Goal: Task Accomplishment & Management: Manage account settings

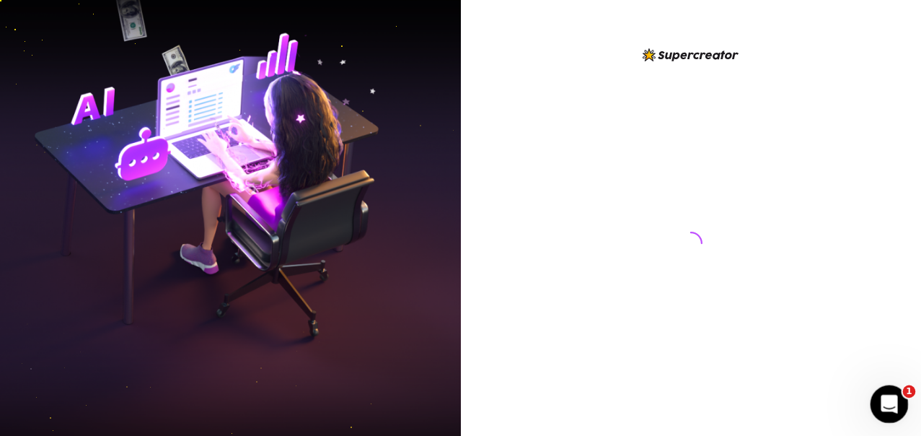
click at [890, 407] on icon "Open Intercom Messenger" at bounding box center [888, 402] width 24 height 24
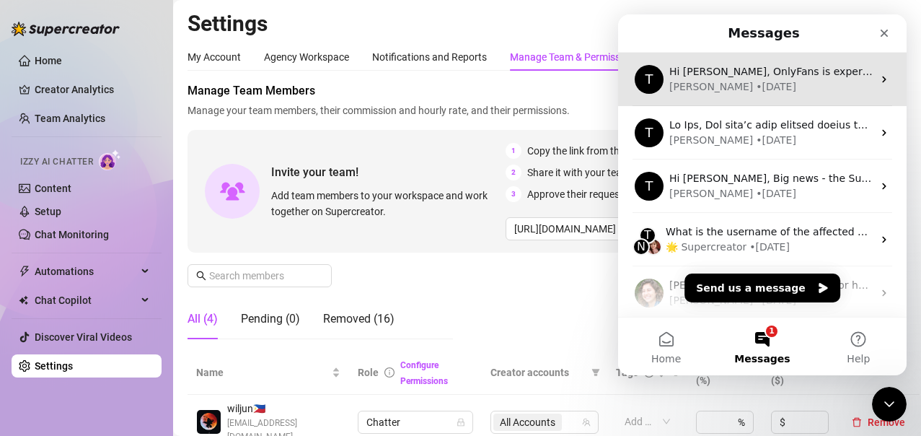
click at [820, 91] on div "Tanya • 4w ago" at bounding box center [771, 86] width 203 height 15
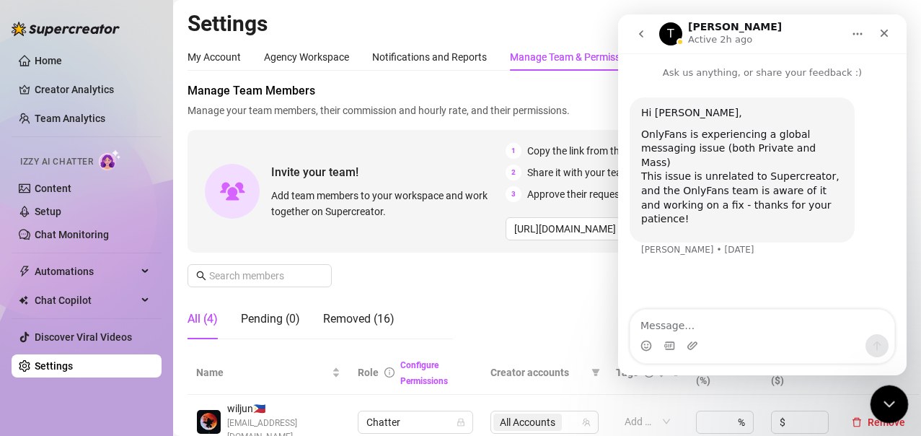
click at [887, 404] on icon "Close Intercom Messenger" at bounding box center [887, 402] width 10 height 6
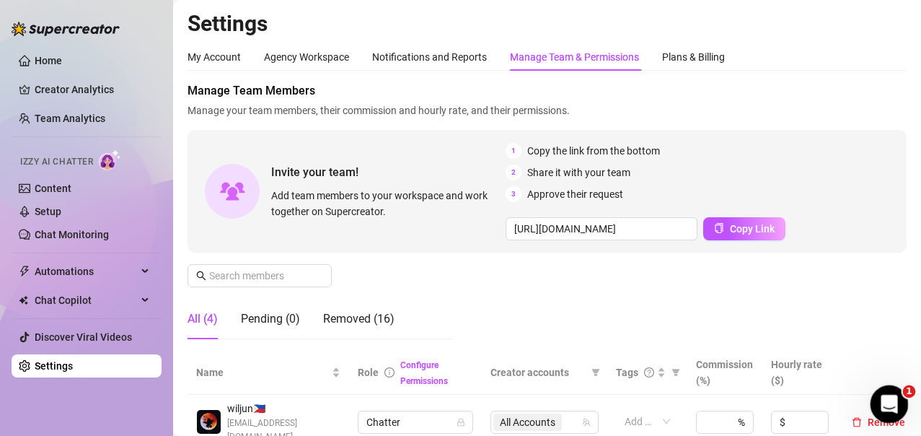
click at [900, 411] on div "Open Intercom Messenger" at bounding box center [888, 402] width 48 height 48
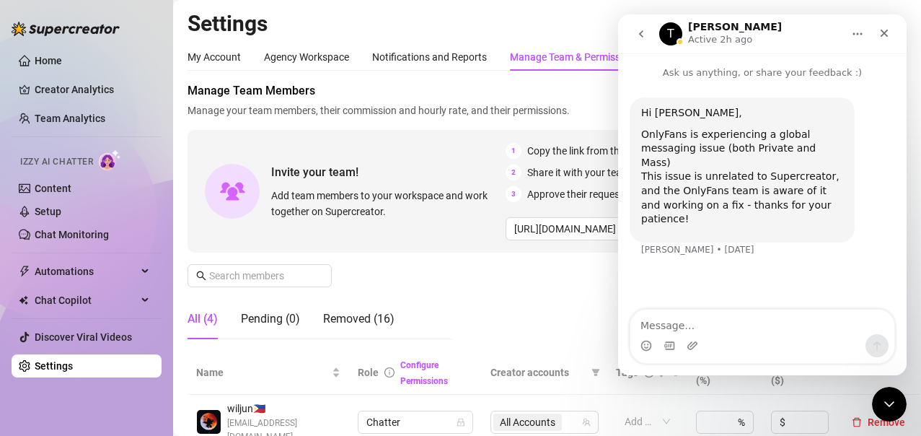
click at [641, 34] on icon "go back" at bounding box center [641, 33] width 4 height 7
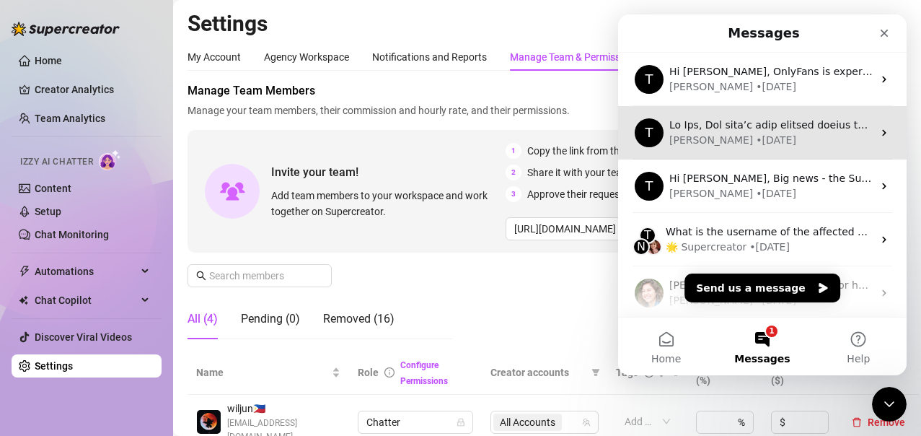
click at [762, 142] on div "Tanya • 4w ago" at bounding box center [771, 140] width 203 height 15
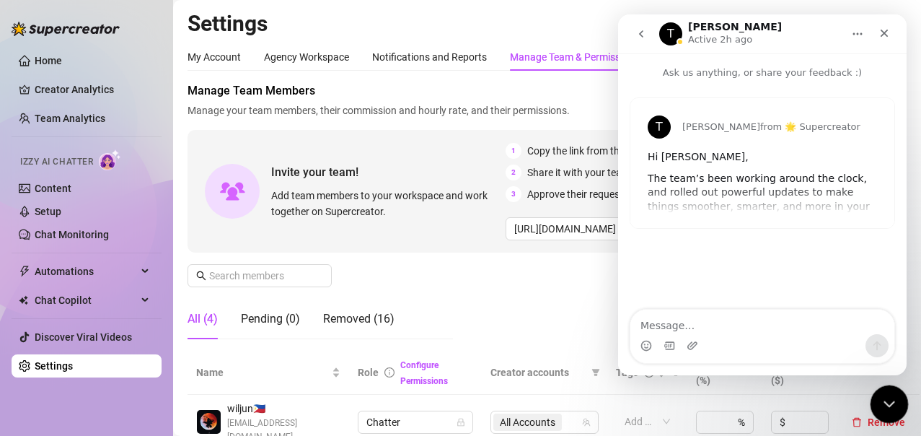
drag, startPoint x: 882, startPoint y: 395, endPoint x: 1711, endPoint y: 755, distance: 903.5
click at [882, 395] on icon "Close Intercom Messenger" at bounding box center [887, 401] width 17 height 17
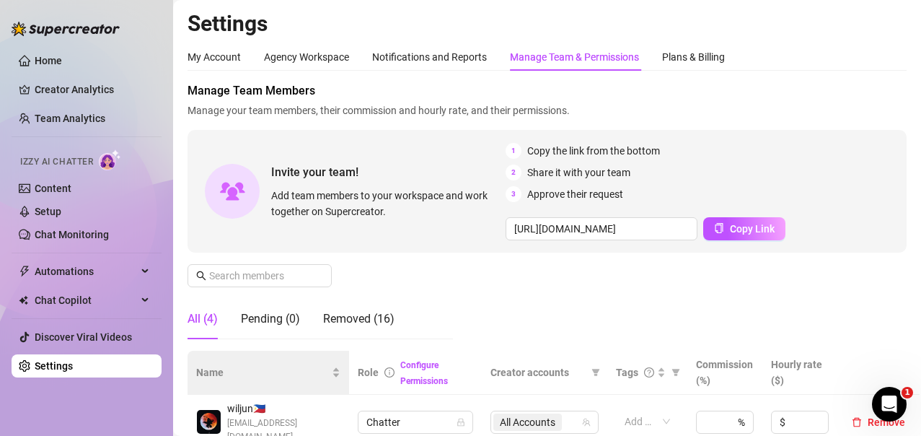
scroll to position [216, 0]
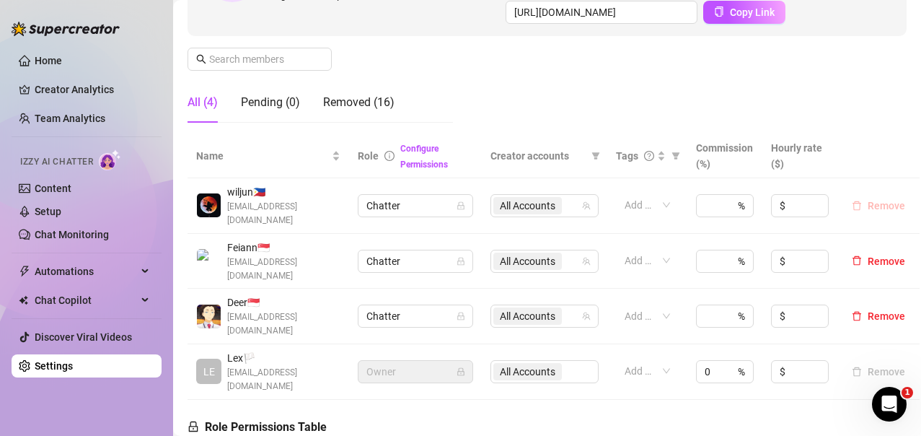
click at [877, 203] on span "Remove" at bounding box center [887, 206] width 38 height 12
